Goal: Contribute content

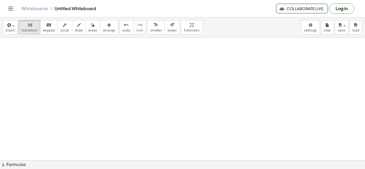
scroll to position [11, 0]
click at [105, 95] on div at bounding box center [103, 67] width 5 height 80
click at [7, 27] on icon "button" at bounding box center [8, 25] width 5 height 6
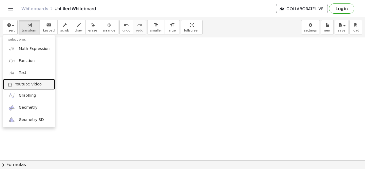
click at [29, 85] on span "Youtube Video" at bounding box center [28, 84] width 27 height 5
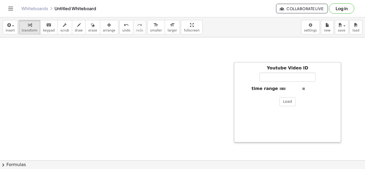
drag, startPoint x: 132, startPoint y: 60, endPoint x: 236, endPoint y: 159, distance: 143.6
click at [236, 159] on div "Youtube Video ID time range Load ×" at bounding box center [182, 98] width 365 height 123
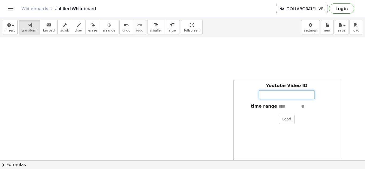
click at [292, 96] on input "Youtube Video ID" at bounding box center [287, 94] width 56 height 9
paste input "**********"
type input "**********"
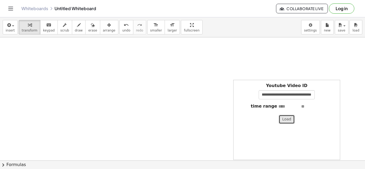
click at [283, 118] on button "Load" at bounding box center [287, 119] width 16 height 9
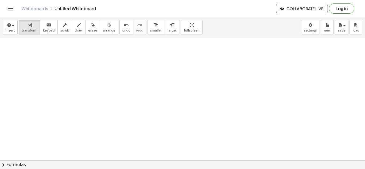
scroll to position [0, 9]
click at [209, 114] on div at bounding box center [210, 78] width 5 height 80
click at [10, 29] on span "insert" at bounding box center [10, 31] width 9 height 4
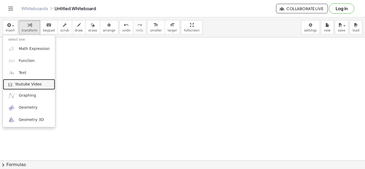
click at [36, 86] on span "Youtube Video" at bounding box center [28, 84] width 27 height 5
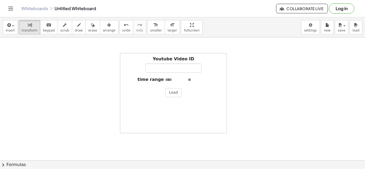
scroll to position [5, 11]
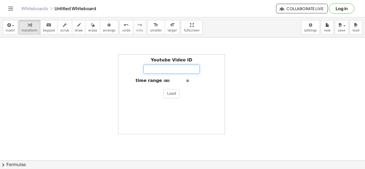
click at [164, 72] on input "Youtube Video ID" at bounding box center [172, 69] width 56 height 9
paste input "**********"
type input "**********"
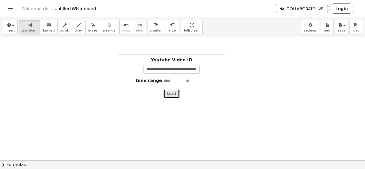
click at [171, 98] on button "Load" at bounding box center [172, 93] width 16 height 9
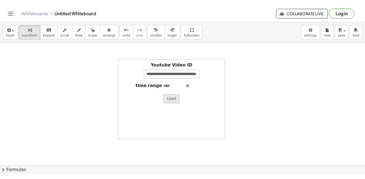
scroll to position [0, 0]
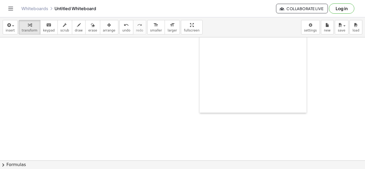
drag, startPoint x: 123, startPoint y: 133, endPoint x: 204, endPoint y: 86, distance: 94.2
click at [204, 86] on div at bounding box center [202, 73] width 5 height 80
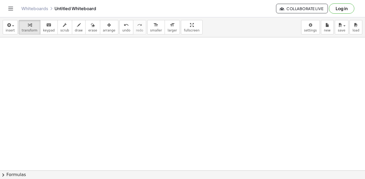
scroll to position [2, 11]
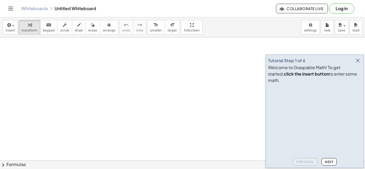
click at [358, 64] on icon "button" at bounding box center [358, 61] width 6 height 6
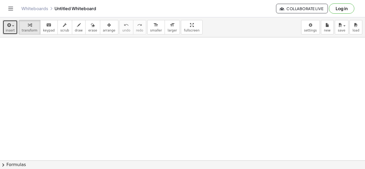
click at [13, 27] on div "button" at bounding box center [10, 25] width 9 height 6
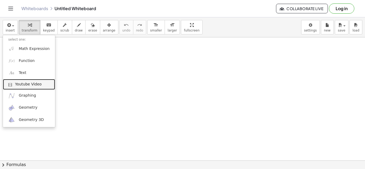
click at [31, 87] on link "Youtube Video" at bounding box center [29, 84] width 52 height 11
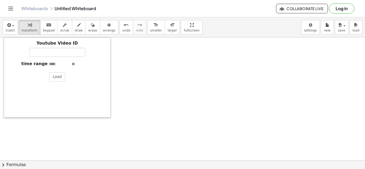
drag, startPoint x: 39, startPoint y: 128, endPoint x: 6, endPoint y: 104, distance: 40.6
click at [6, 104] on div at bounding box center [6, 77] width 5 height 80
click at [62, 56] on input "Youtube Video ID" at bounding box center [57, 52] width 56 height 9
paste input "**********"
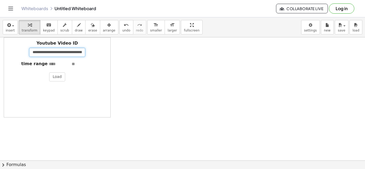
scroll to position [0, 118]
type input "**********"
click at [55, 80] on button "Load" at bounding box center [57, 76] width 16 height 9
